Goal: Book appointment/travel/reservation

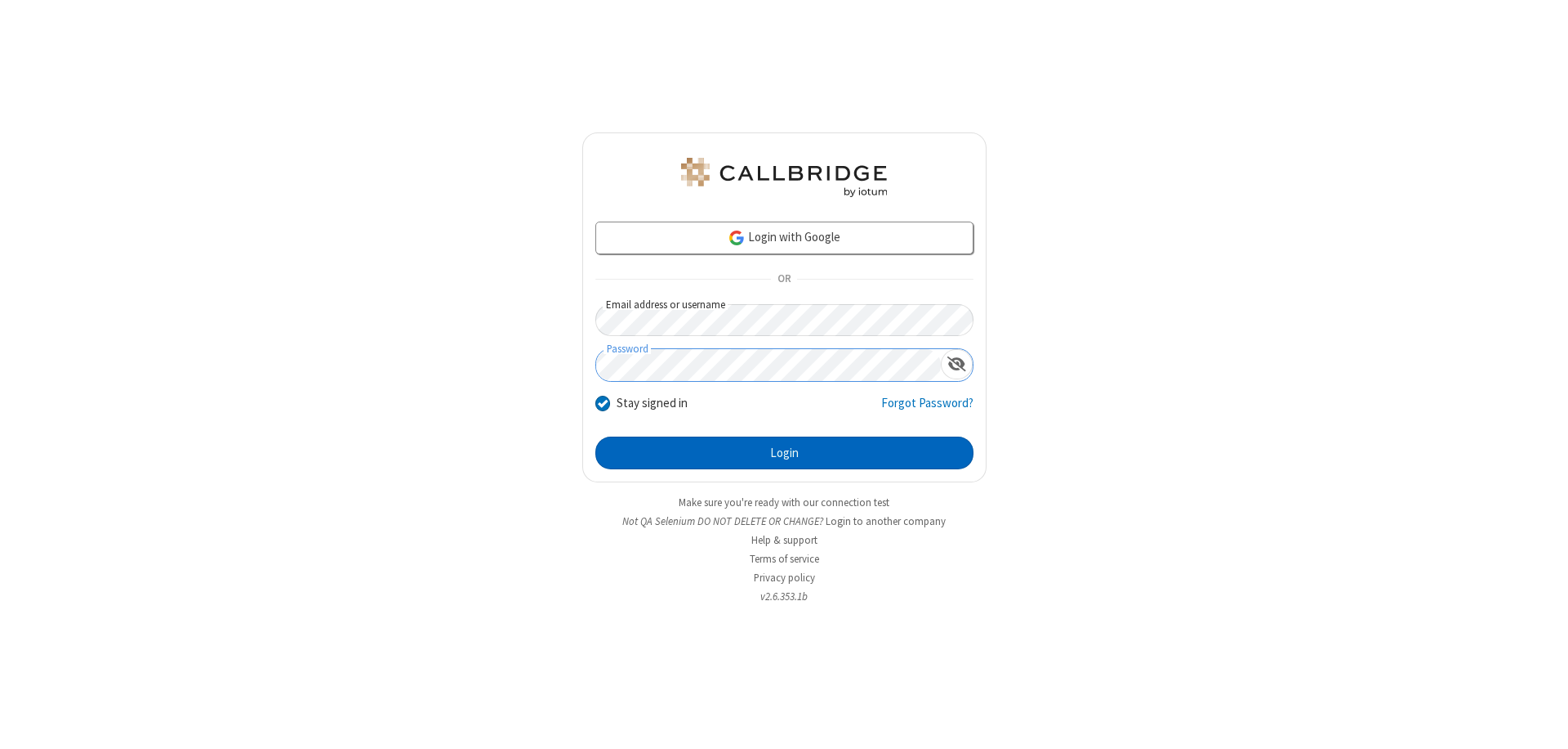
click at [784, 453] on button "Login" at bounding box center [784, 453] width 378 height 33
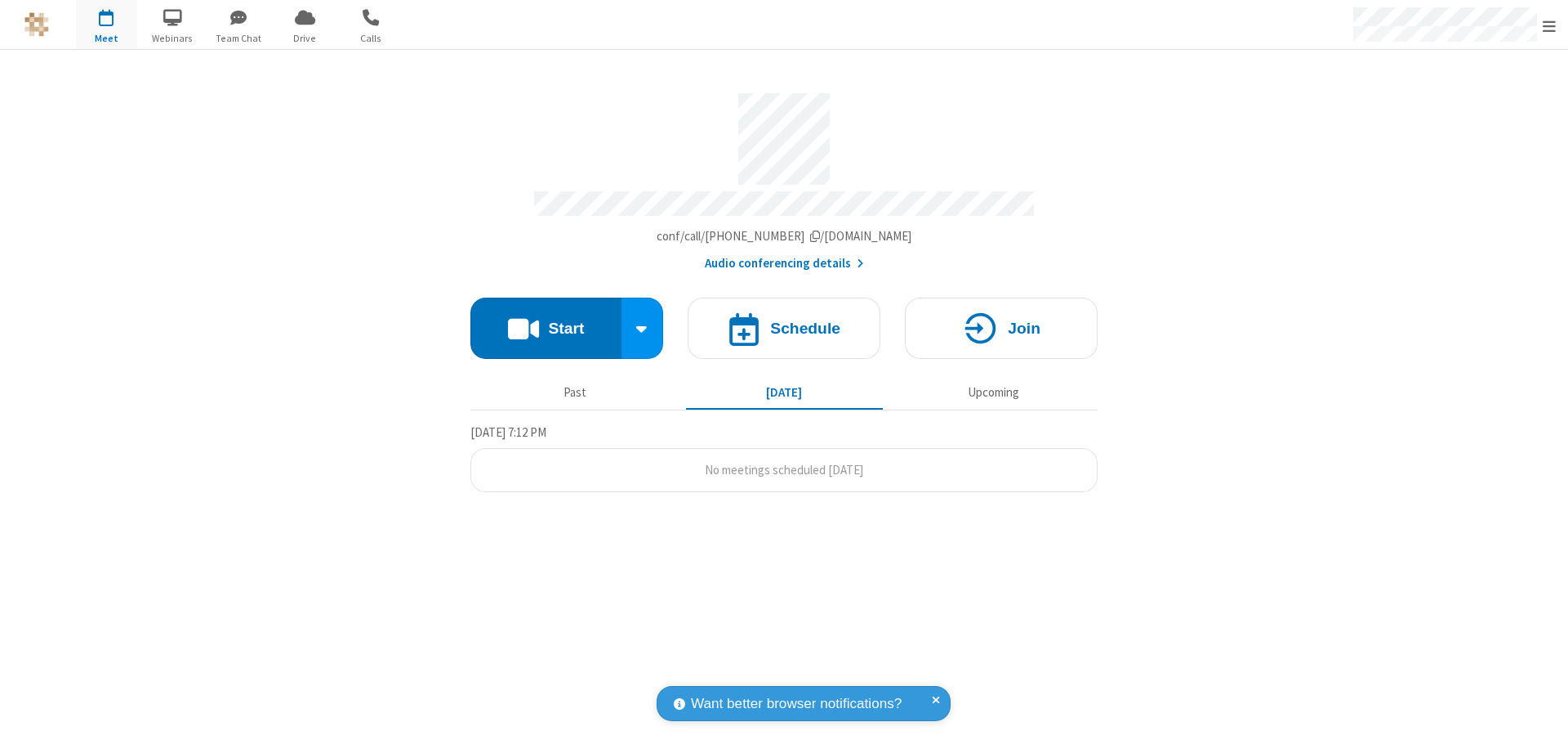
click at [1549, 26] on span "Open menu" at bounding box center [1549, 26] width 13 height 16
click at [106, 25] on span "button" at bounding box center [106, 17] width 61 height 28
click at [784, 320] on h4 "Schedule" at bounding box center [804, 327] width 70 height 15
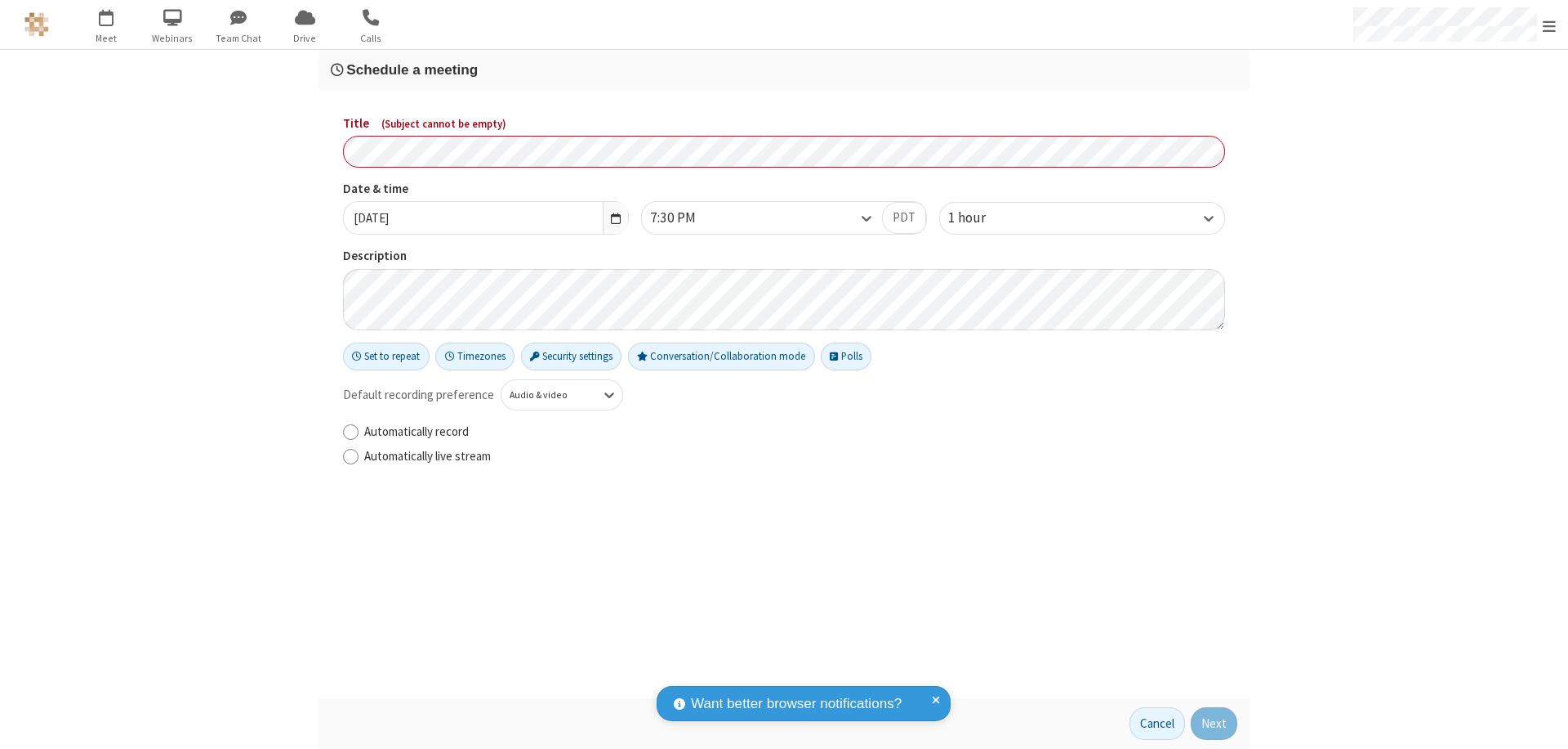
click at [784, 69] on h3 "Schedule a meeting" at bounding box center [784, 69] width 906 height 15
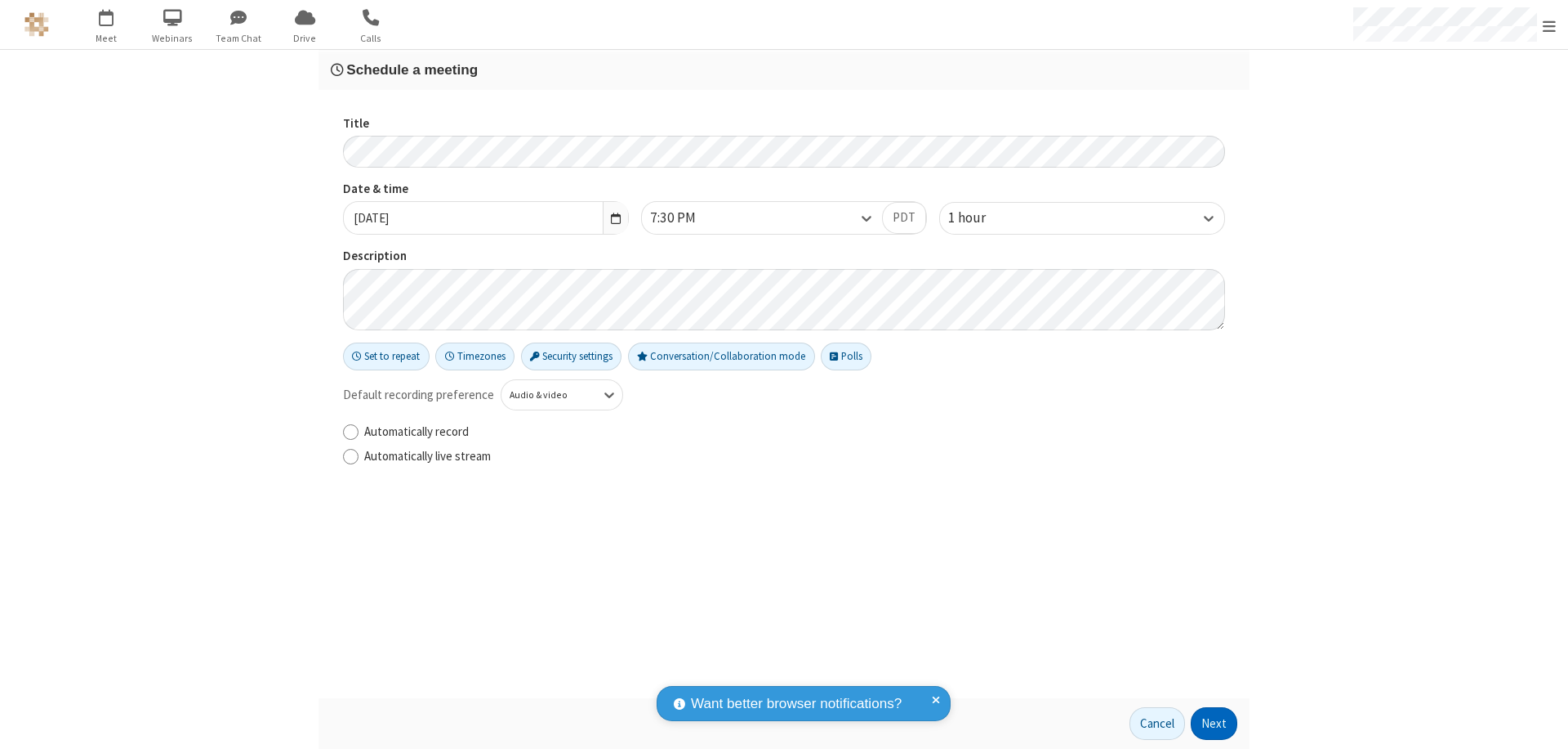
click at [1214, 723] on button "Next" at bounding box center [1214, 723] width 46 height 33
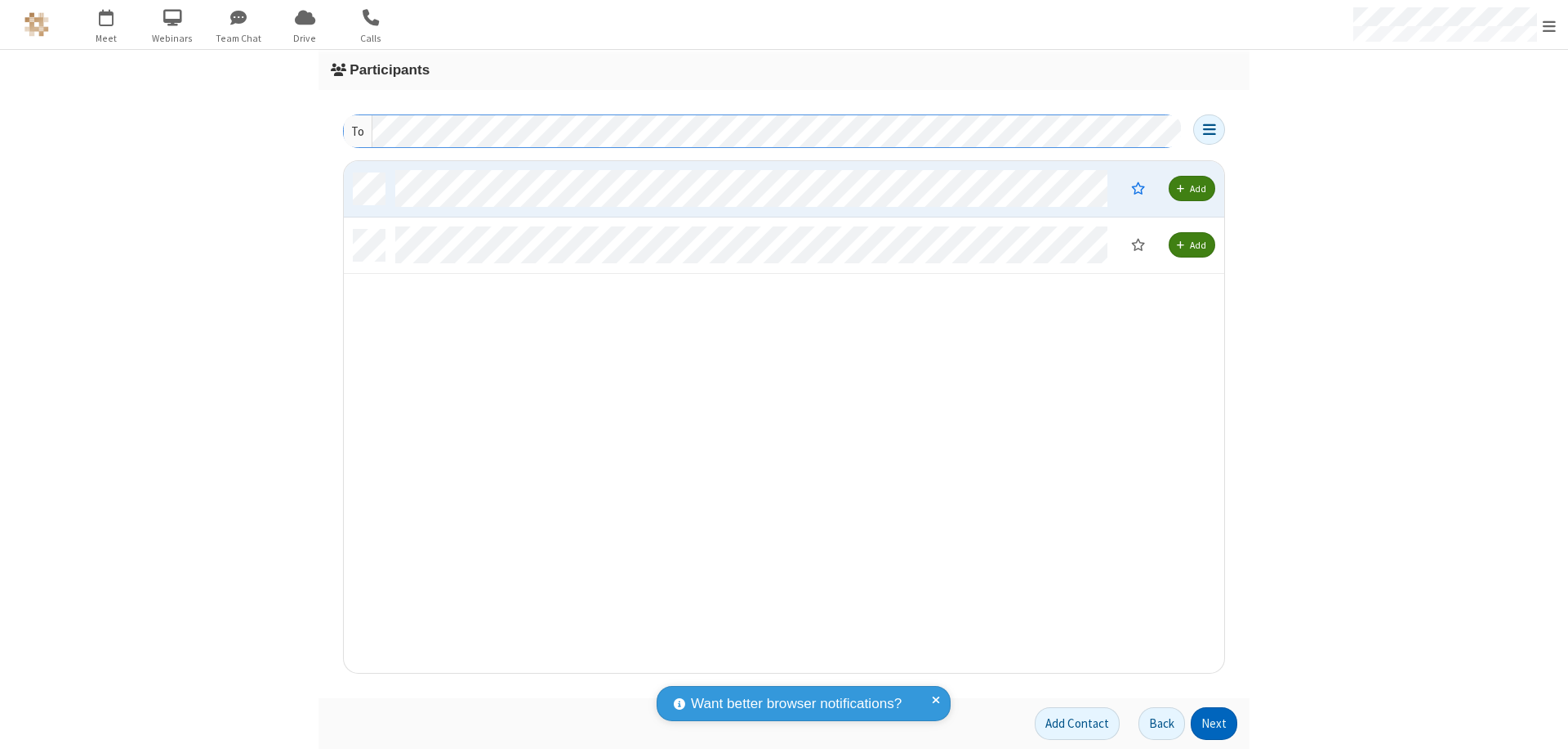
click at [1214, 723] on button "Next" at bounding box center [1214, 723] width 46 height 33
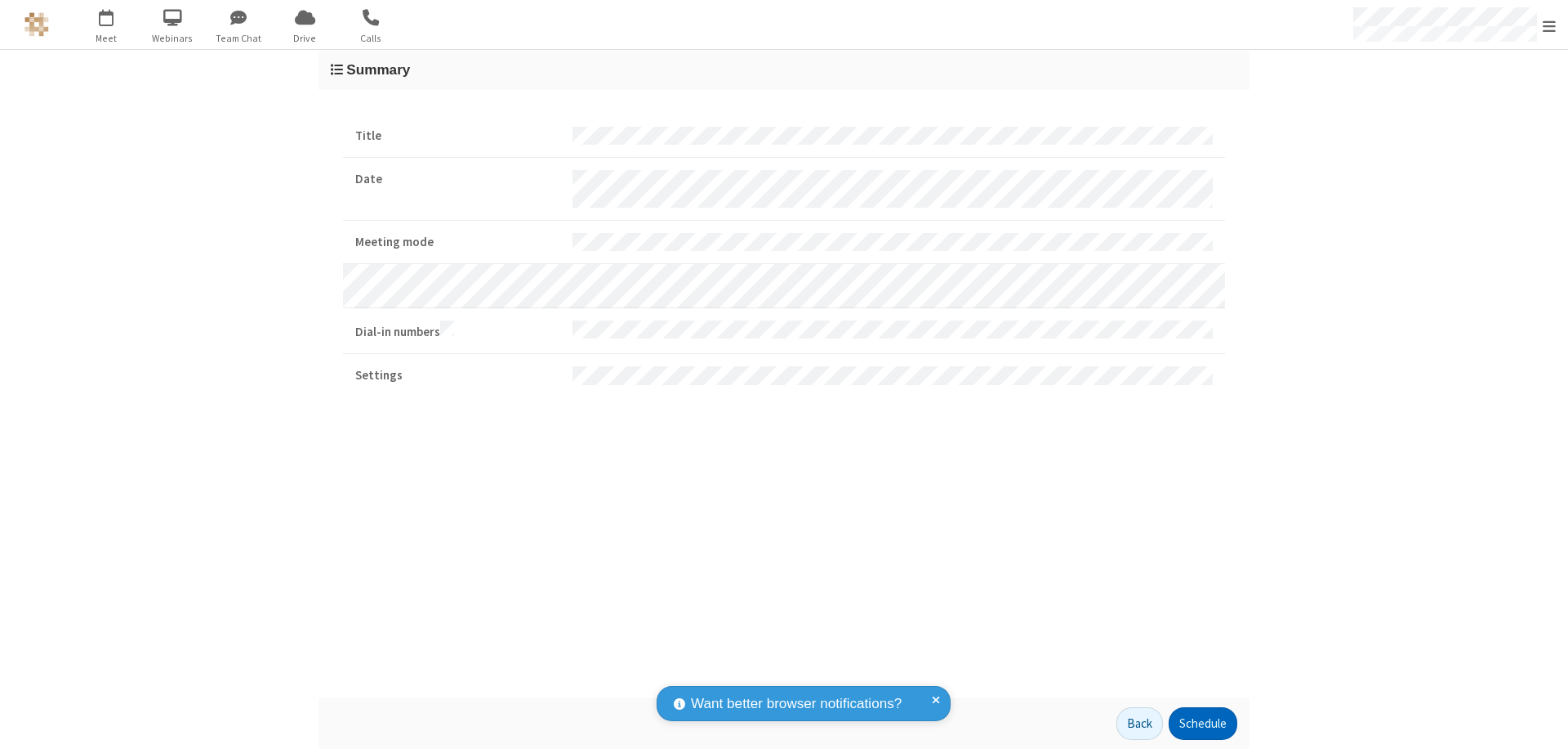
click at [1203, 723] on button "Schedule" at bounding box center [1203, 723] width 68 height 33
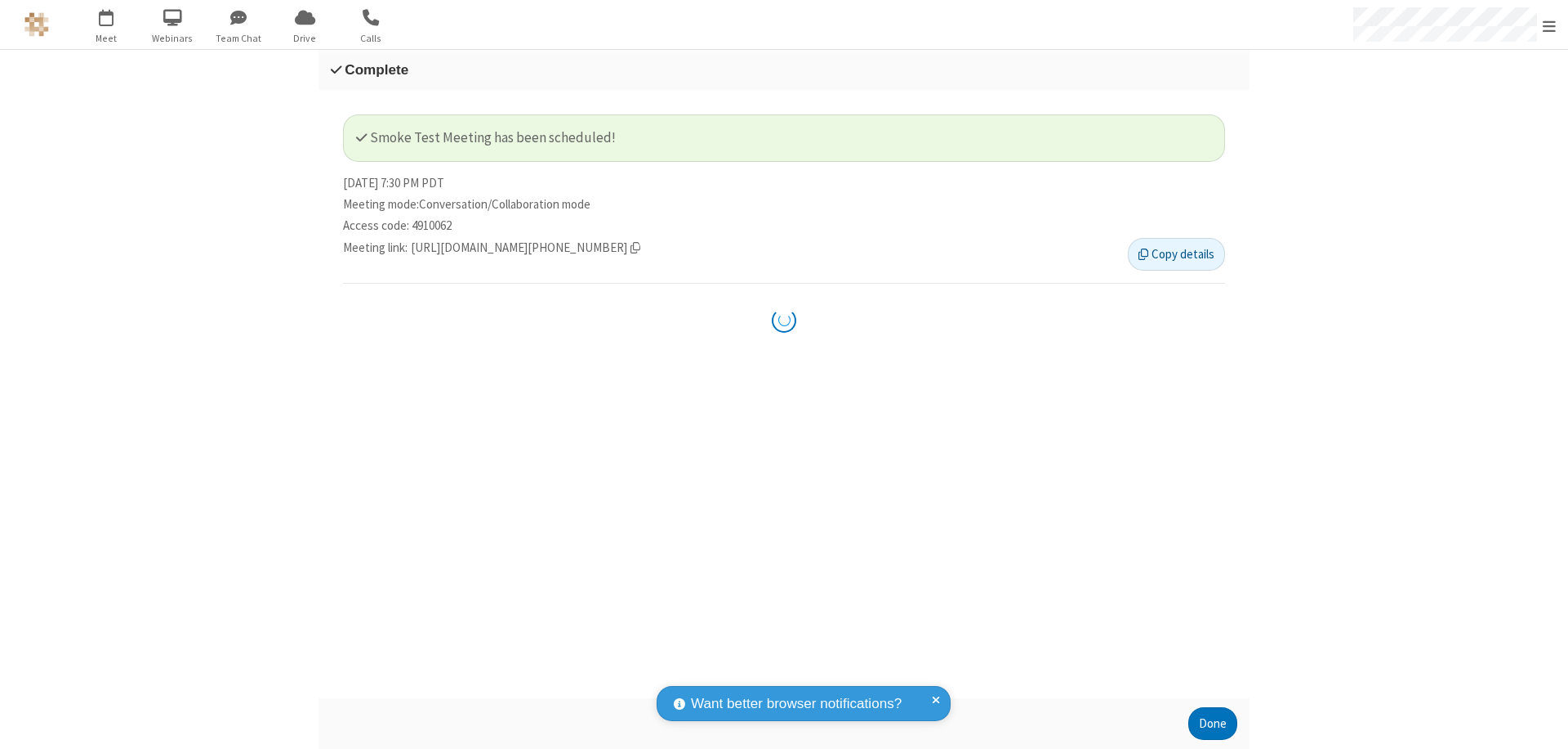
click at [1213, 723] on button "Done" at bounding box center [1212, 723] width 49 height 33
